Goal: Transaction & Acquisition: Obtain resource

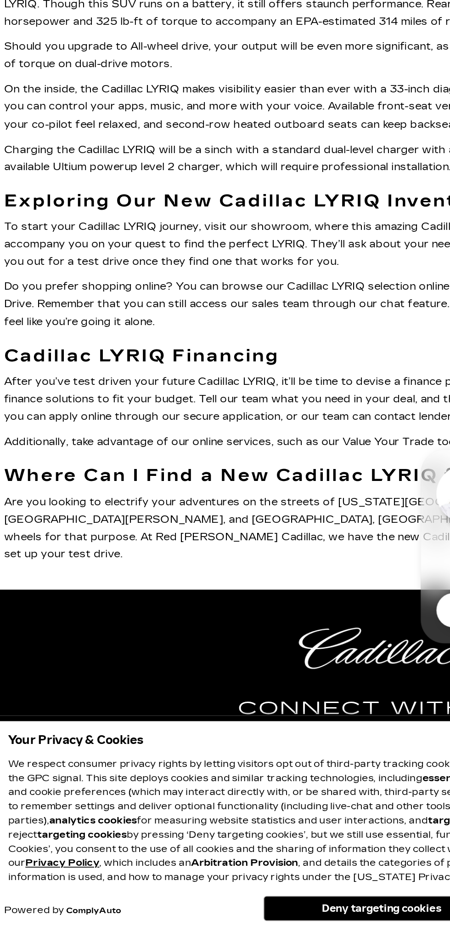
scroll to position [5567, 0]
click at [251, 918] on button "Deny targeting cookies" at bounding box center [228, 918] width 138 height 15
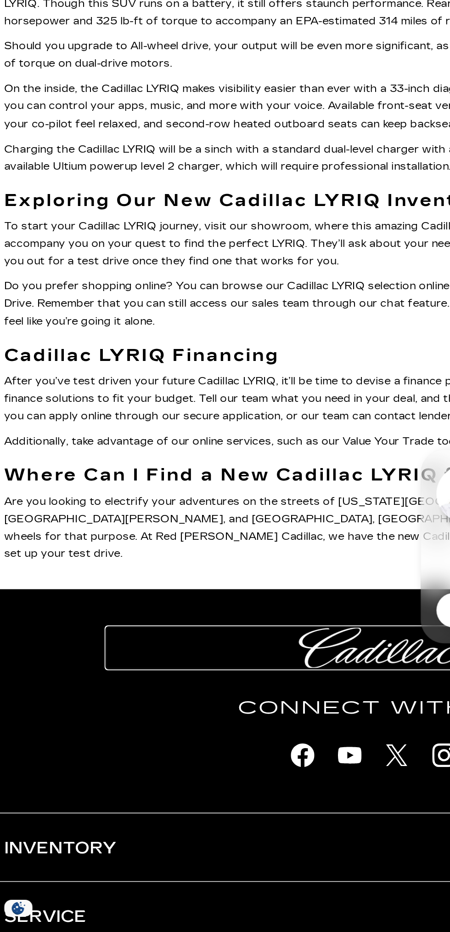
click at [235, 778] on img at bounding box center [225, 765] width 92 height 24
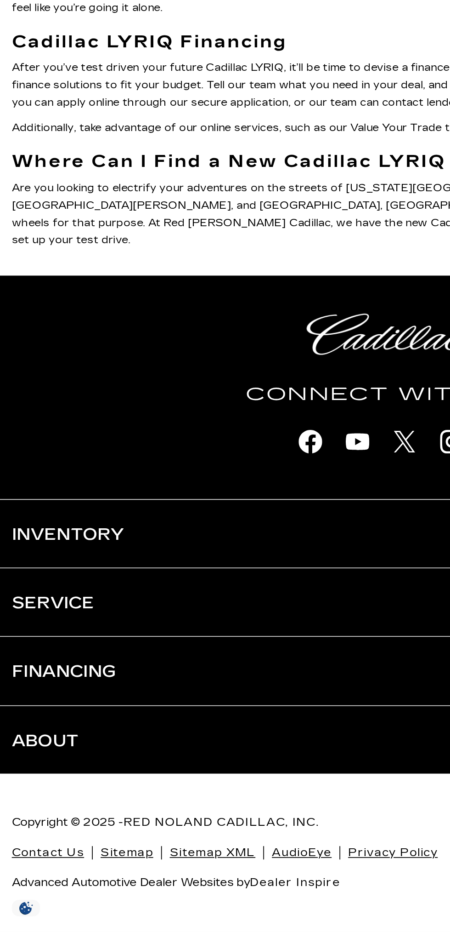
scroll to position [5901, 0]
click at [190, 752] on h3 "Service" at bounding box center [225, 739] width 437 height 40
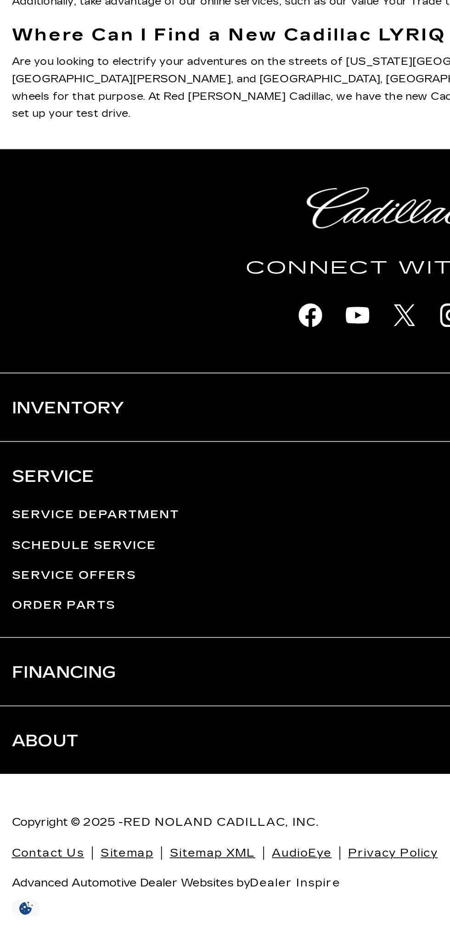
click at [72, 645] on h3 "Inventory" at bounding box center [225, 625] width 437 height 40
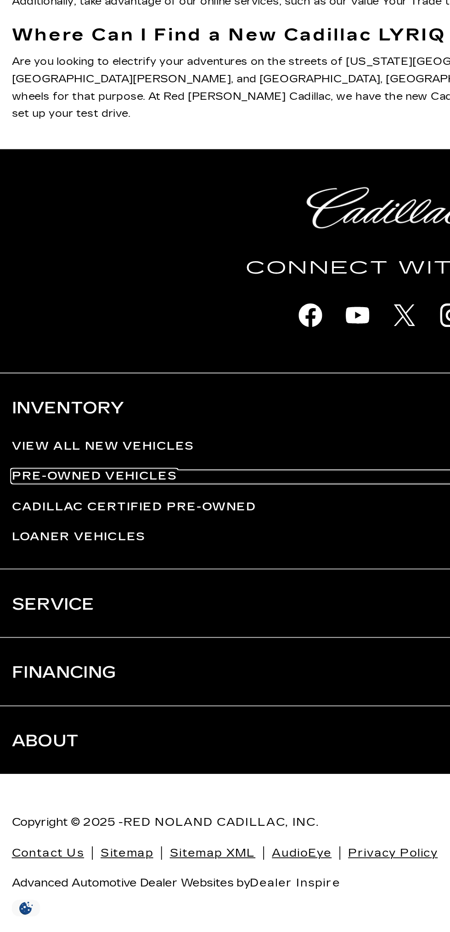
click at [94, 669] on link "Pre-Owned Vehicles" at bounding box center [225, 665] width 437 height 6
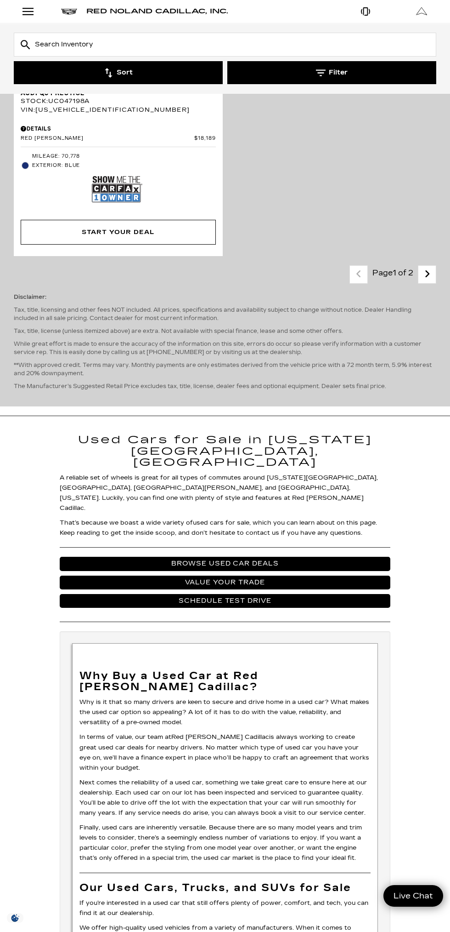
scroll to position [4554, 0]
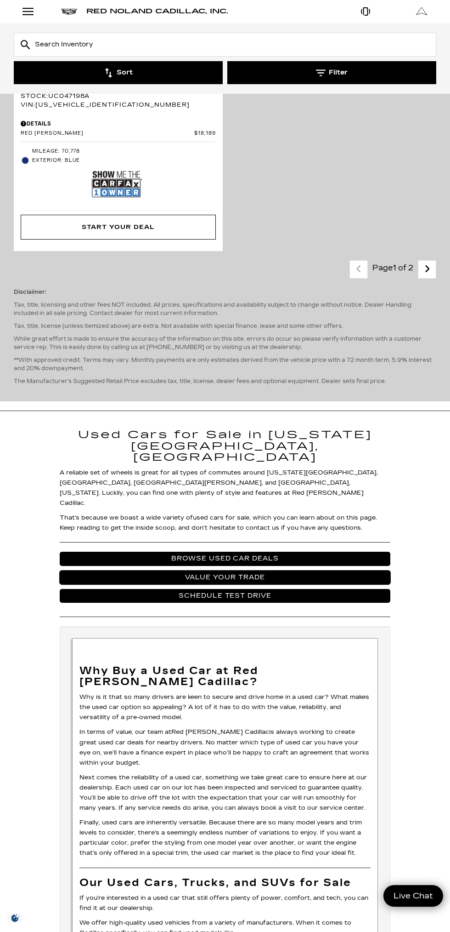
click at [314, 570] on link "Value Your Trade" at bounding box center [225, 577] width 331 height 14
click at [247, 570] on link "Value Your Trade" at bounding box center [225, 577] width 331 height 14
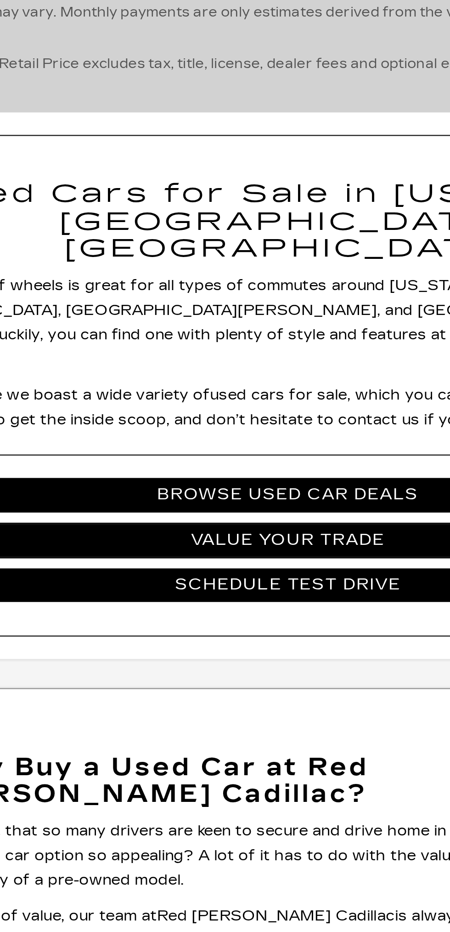
scroll to position [4550, 0]
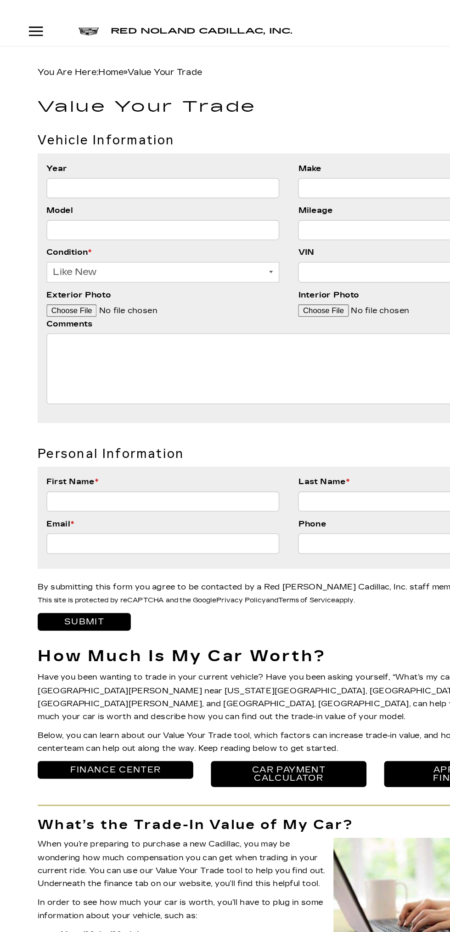
click at [131, 144] on input "Year" at bounding box center [127, 147] width 182 height 16
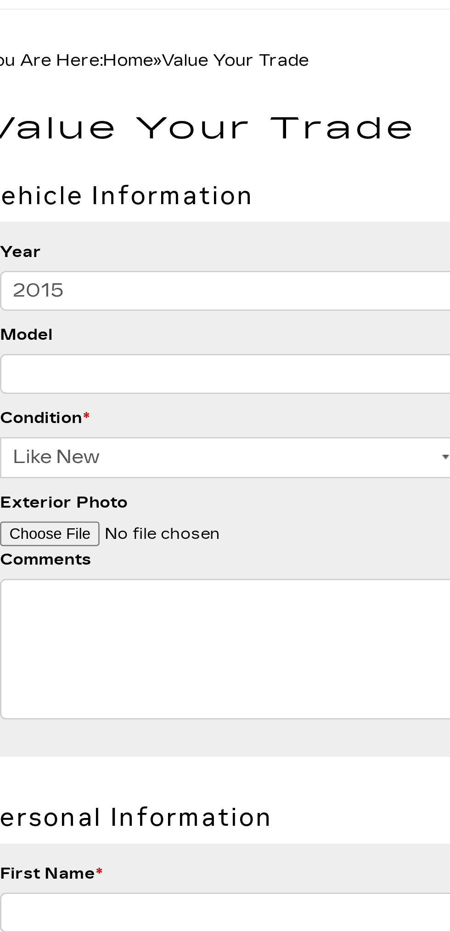
type input "2015"
click at [118, 182] on input "Model" at bounding box center [127, 179] width 182 height 16
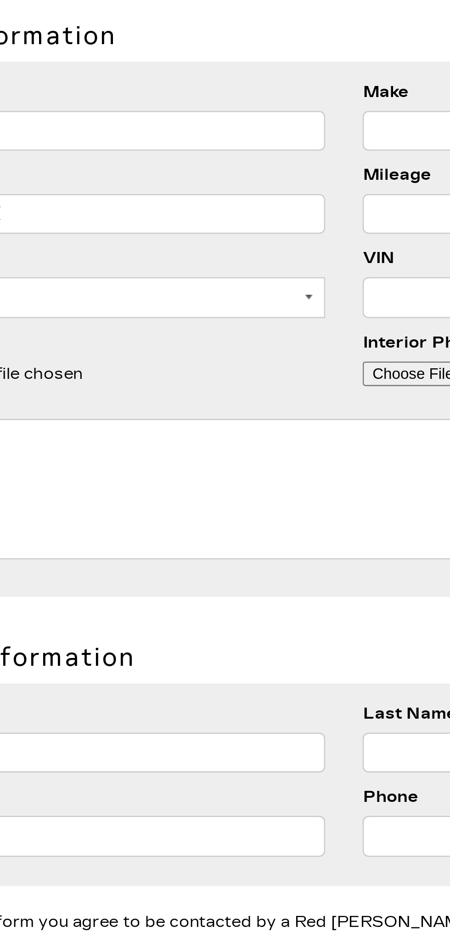
type input "Cadillac SRX"
click at [257, 144] on input "Make" at bounding box center [324, 147] width 182 height 16
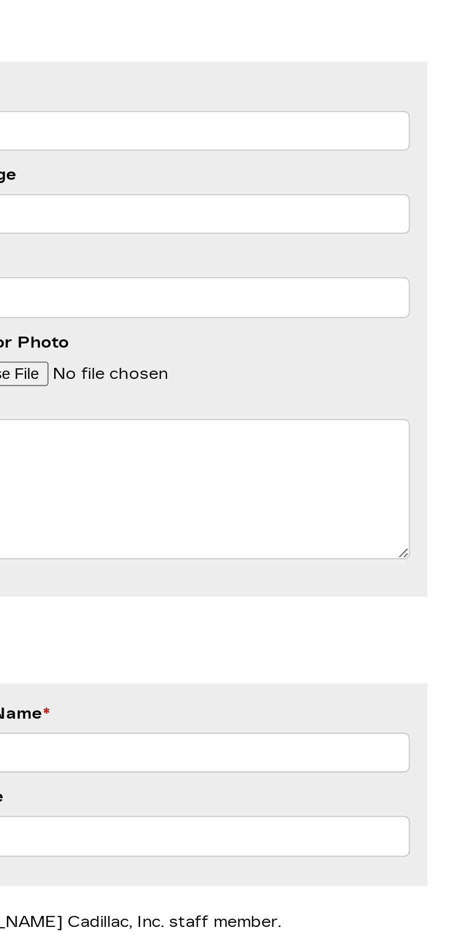
click at [323, 147] on input "Cad" at bounding box center [324, 147] width 182 height 16
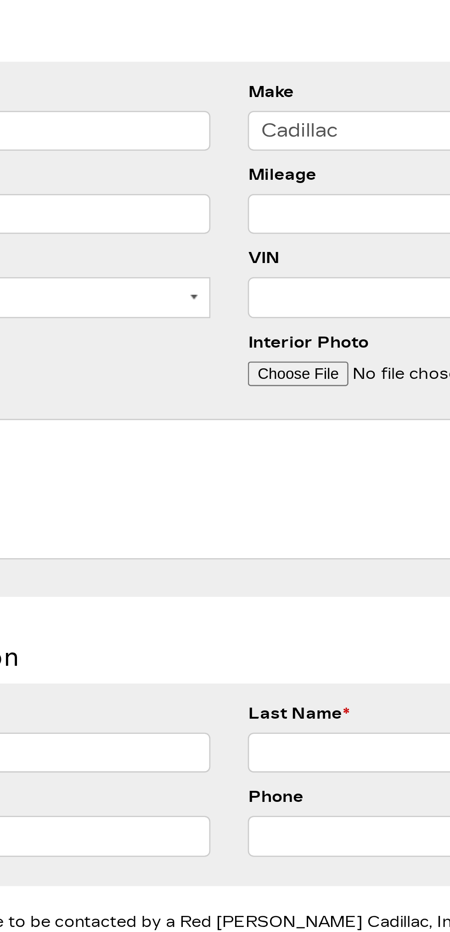
type input "Cadillac"
click at [198, 184] on input "Cadillac SRX" at bounding box center [127, 179] width 182 height 16
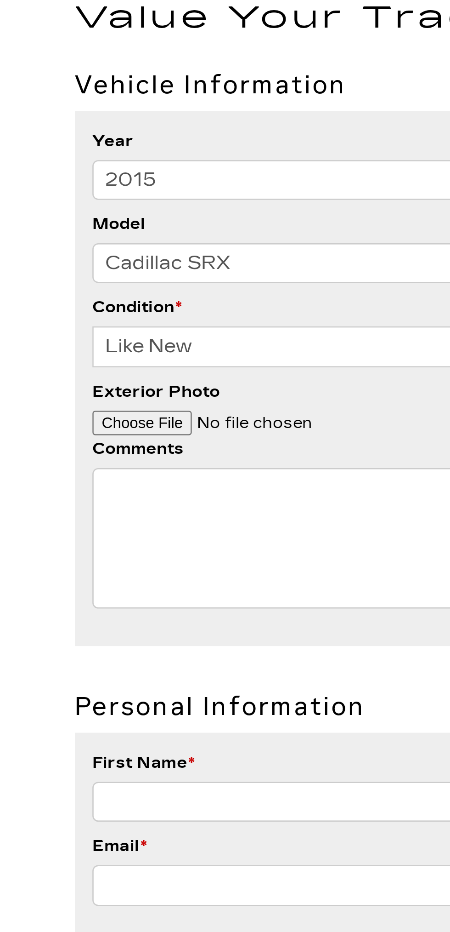
click at [76, 179] on input "Cadillac SRX" at bounding box center [127, 179] width 182 height 16
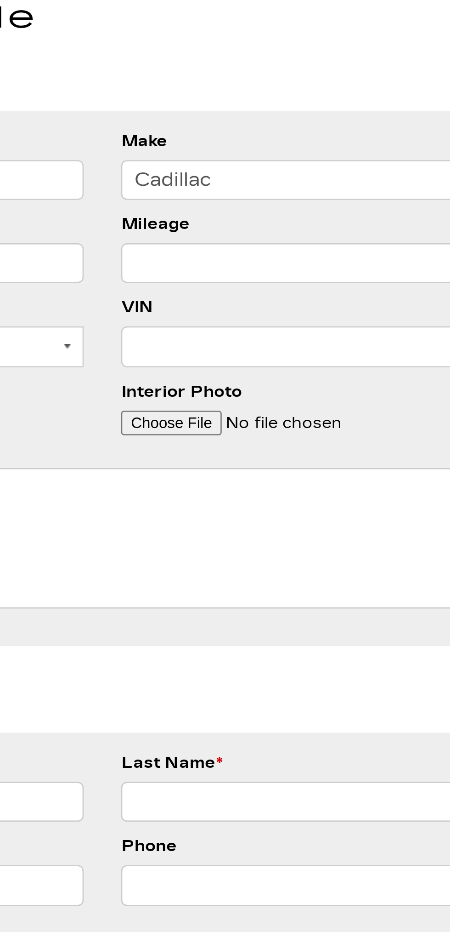
type input "SRX"
click at [310, 177] on input "Mileage" at bounding box center [324, 179] width 182 height 16
type input "36036"
click at [258, 215] on input "VIN" at bounding box center [324, 212] width 182 height 16
click at [268, 209] on input "VIN" at bounding box center [324, 212] width 182 height 16
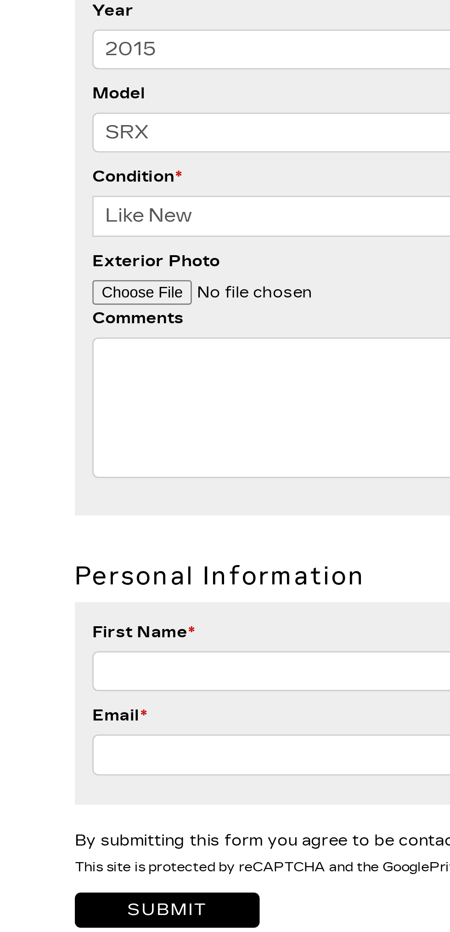
type input "3GYFNEE37FS581682"
click at [80, 271] on textarea "Comments" at bounding box center [225, 287] width 378 height 55
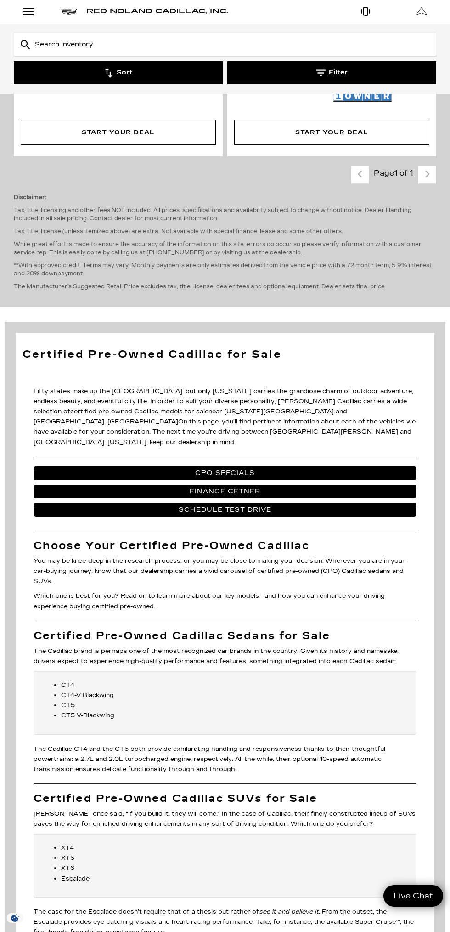
scroll to position [2241, 0]
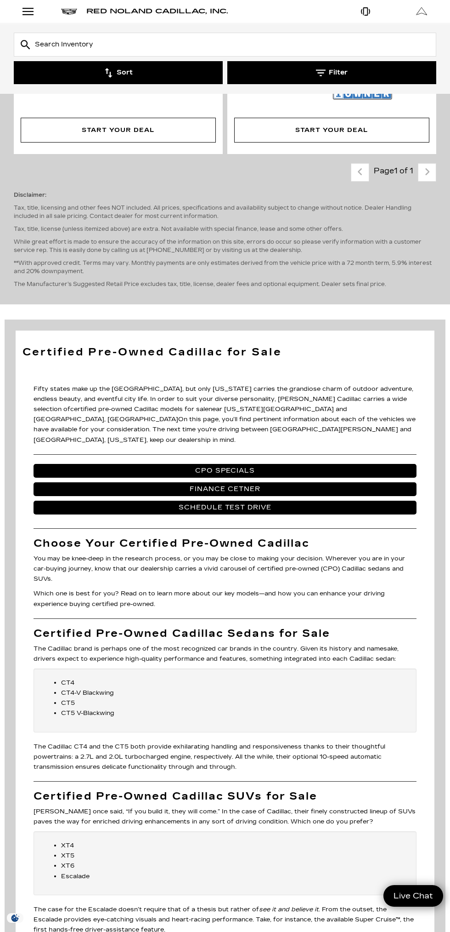
click at [429, 164] on div "Last Page 1 of 1 Next" at bounding box center [394, 172] width 86 height 18
